Goal: Information Seeking & Learning: Understand process/instructions

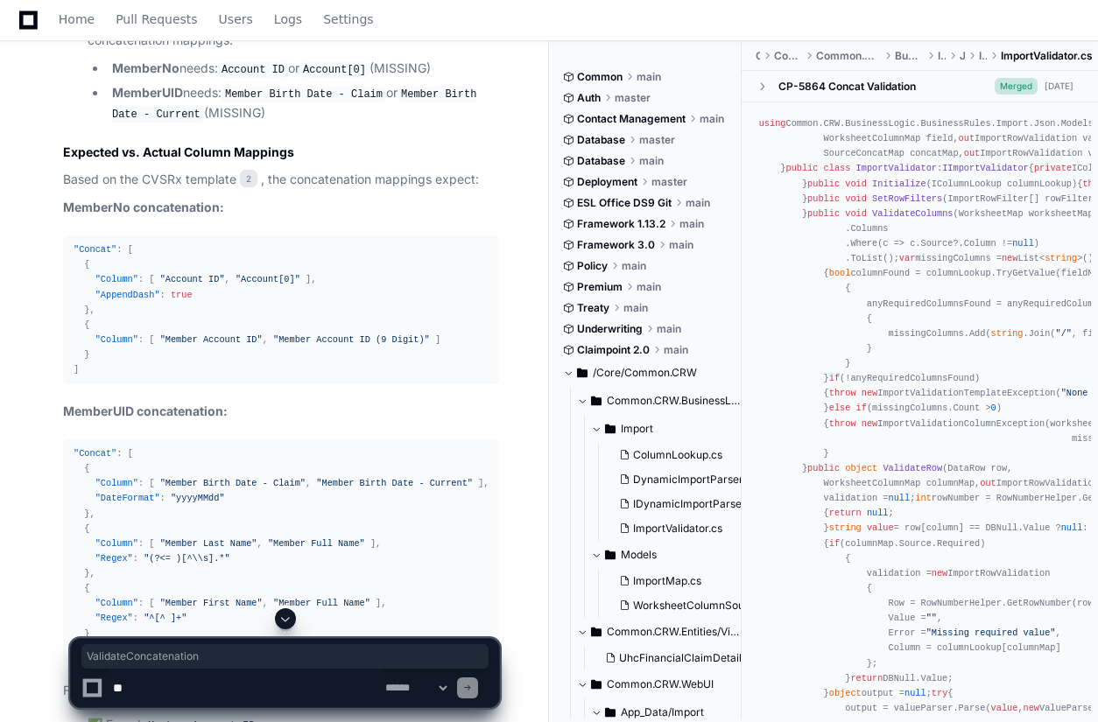
scroll to position [3741, 0]
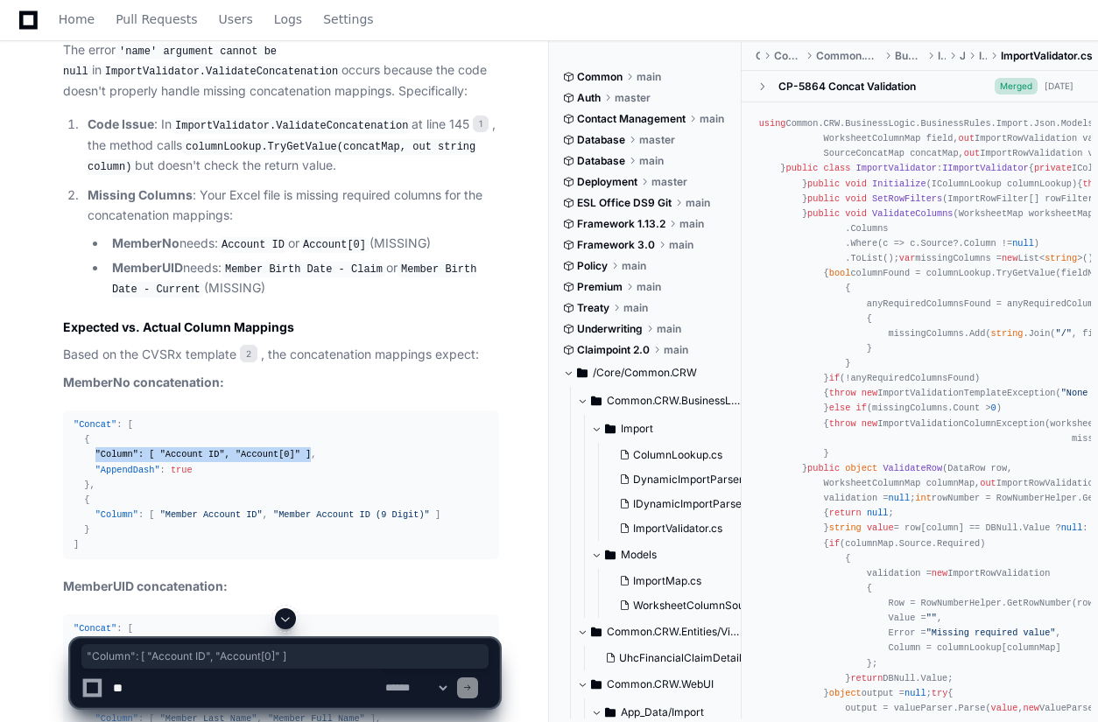
drag, startPoint x: 293, startPoint y: 448, endPoint x: 95, endPoint y: 447, distance: 198.8
click at [95, 447] on div ""Concat" : [ { "Column" : [ "Account ID" , "Account[0]" ] , "AppendDash" : true…" at bounding box center [281, 485] width 415 height 135
copy div ""Column" : [ "Account ID" , "Account[0]" ]"
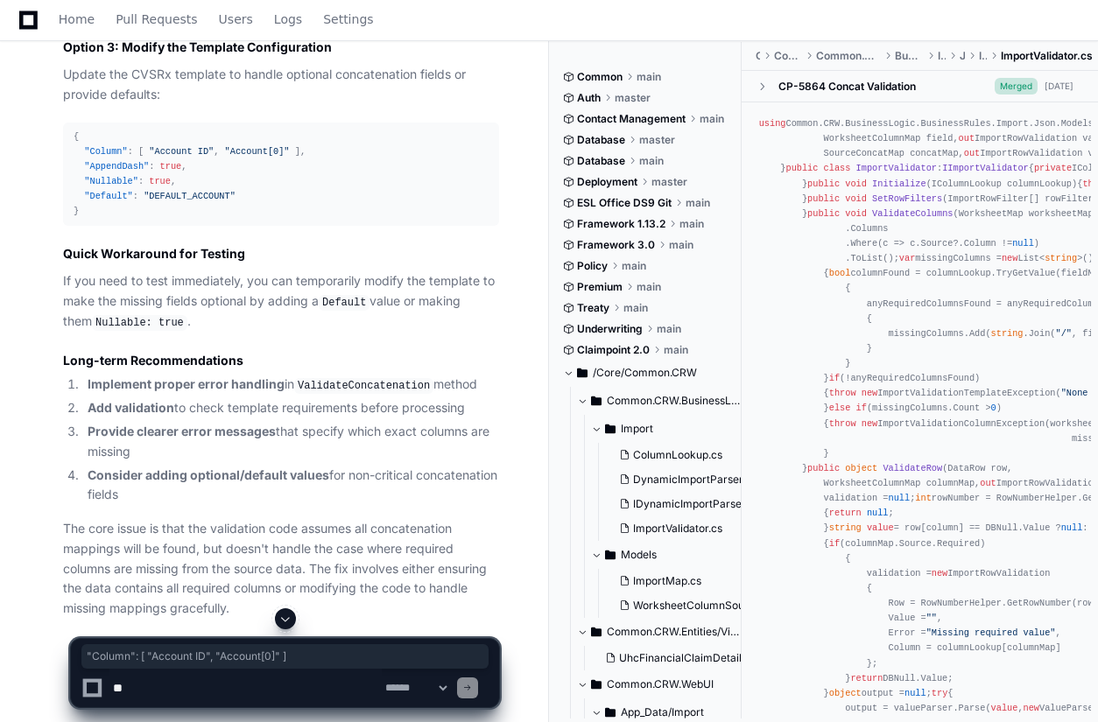
scroll to position [5229, 0]
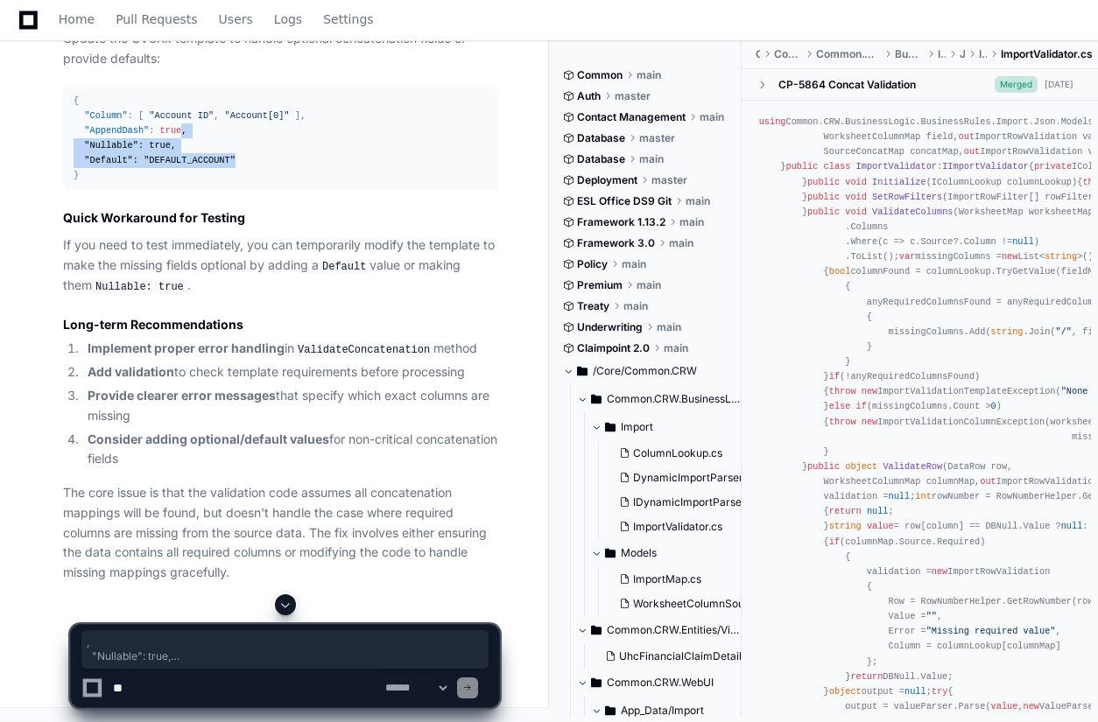
drag, startPoint x: 223, startPoint y: 286, endPoint x: 174, endPoint y: 257, distance: 57.4
click at [174, 184] on div "{ "Column" : [ "Account ID" , "Account[0]" ] , "AppendDash" : true , "Nullable"…" at bounding box center [281, 139] width 415 height 90
copy div ", "Nullable" : true , "Default" : "DEFAULT_ACCOUNT""
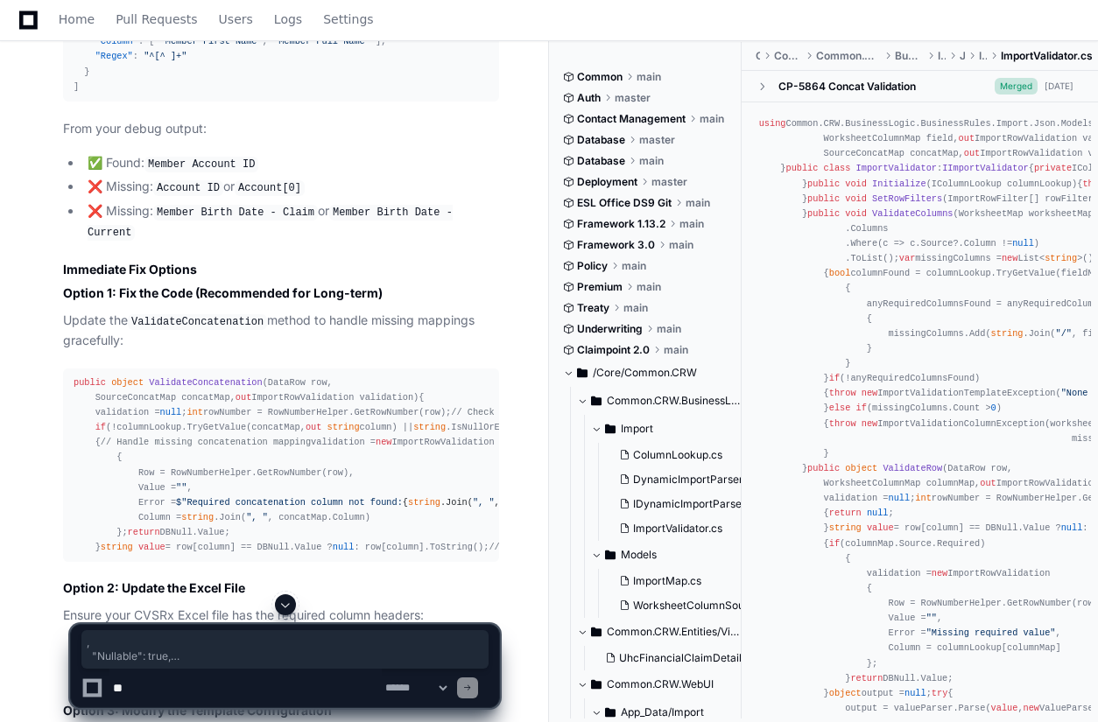
scroll to position [4653, 0]
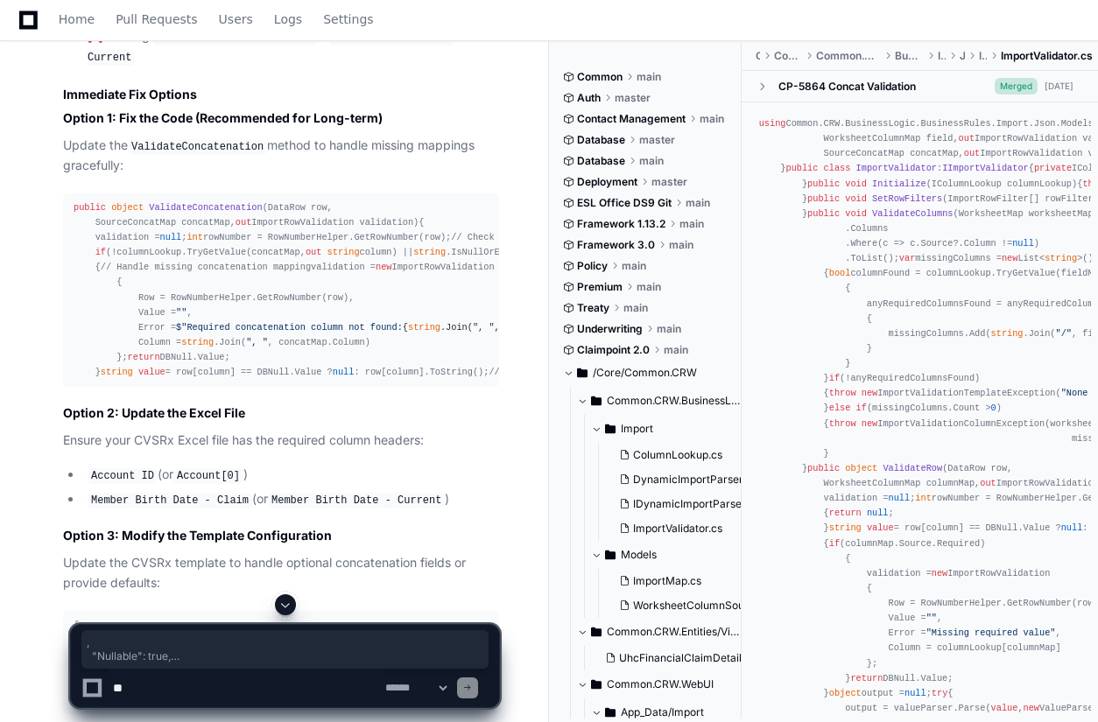
click at [200, 202] on span "ValidateConcatenation" at bounding box center [205, 207] width 113 height 11
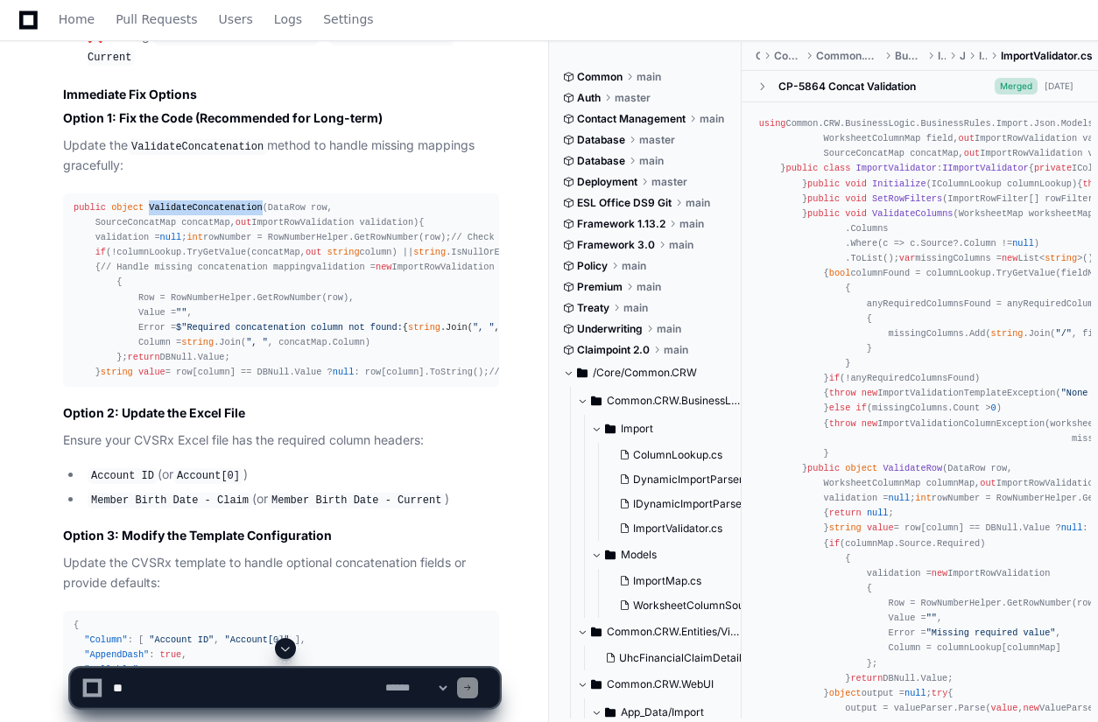
click at [200, 202] on span "ValidateConcatenation" at bounding box center [205, 207] width 113 height 11
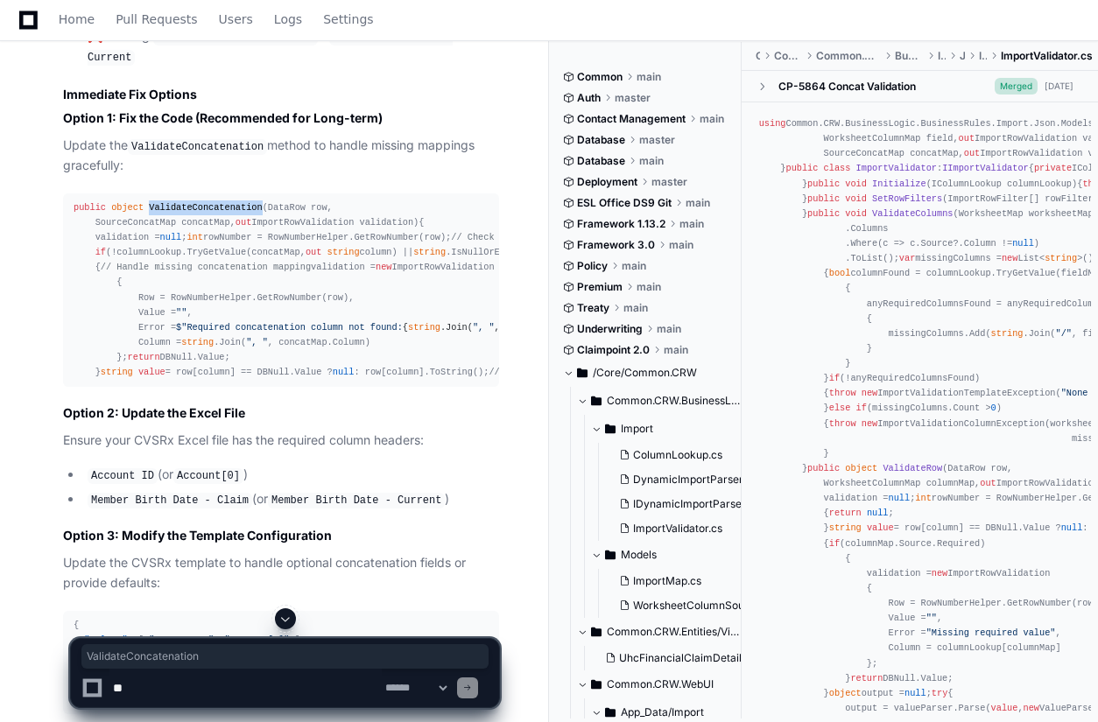
copy span "ValidateConcatenation"
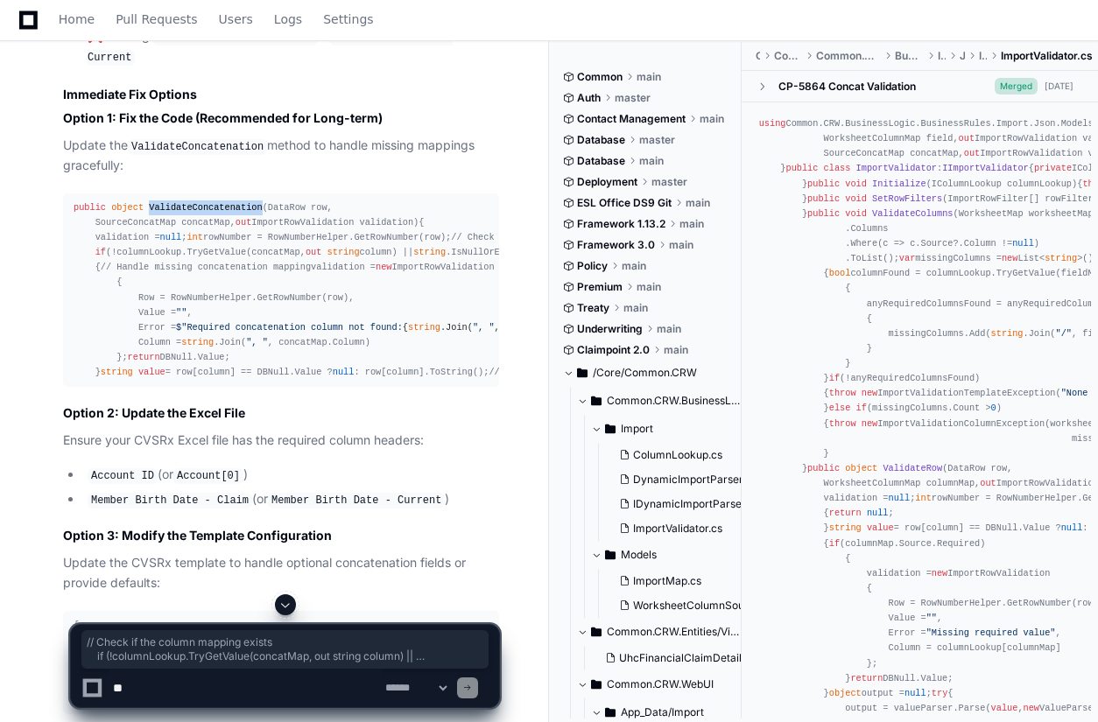
drag, startPoint x: 90, startPoint y: 296, endPoint x: 108, endPoint y: 477, distance: 182.1
click at [108, 381] on div "public object ValidateConcatenation ( DataRow row, SourceConcatMap concatMap, o…" at bounding box center [281, 291] width 415 height 180
copy div "// Check if the column mapping exists if (!columnLookup.TryGetValue(concatMap, …"
